Goal: Manage account settings

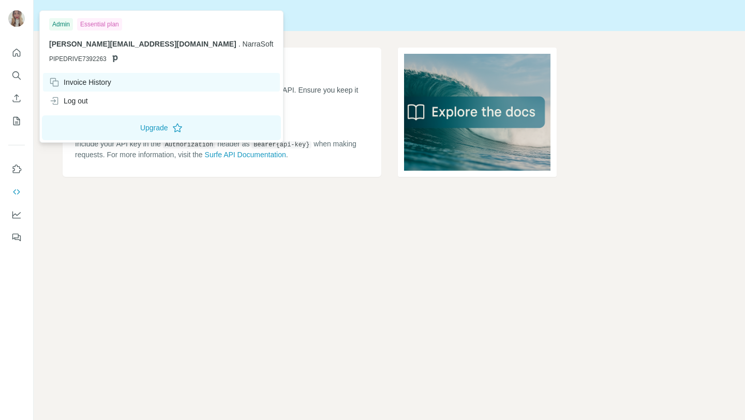
click at [93, 85] on div "Invoice History" at bounding box center [80, 82] width 62 height 10
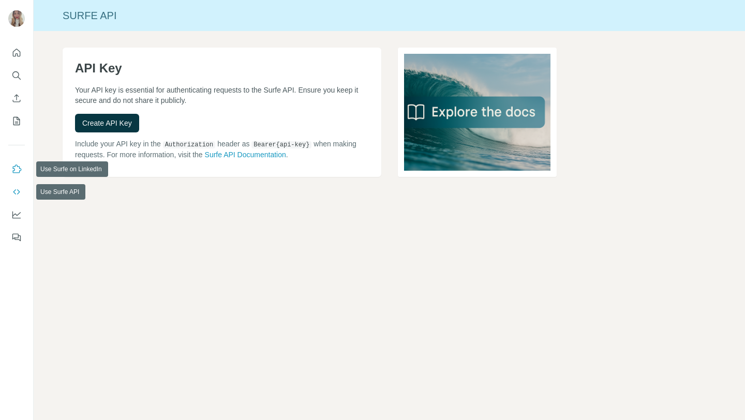
click at [18, 168] on icon "Use Surfe on LinkedIn" at bounding box center [16, 169] width 10 height 10
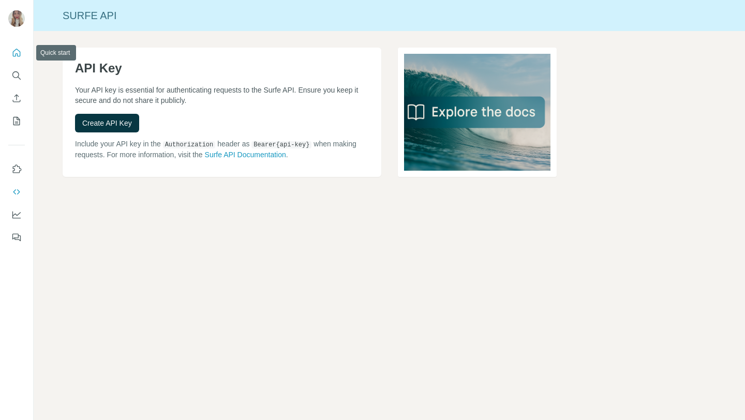
click at [19, 57] on icon "Quick start" at bounding box center [16, 53] width 10 height 10
click at [18, 54] on icon "Quick start" at bounding box center [16, 53] width 10 height 10
